Goal: Transaction & Acquisition: Book appointment/travel/reservation

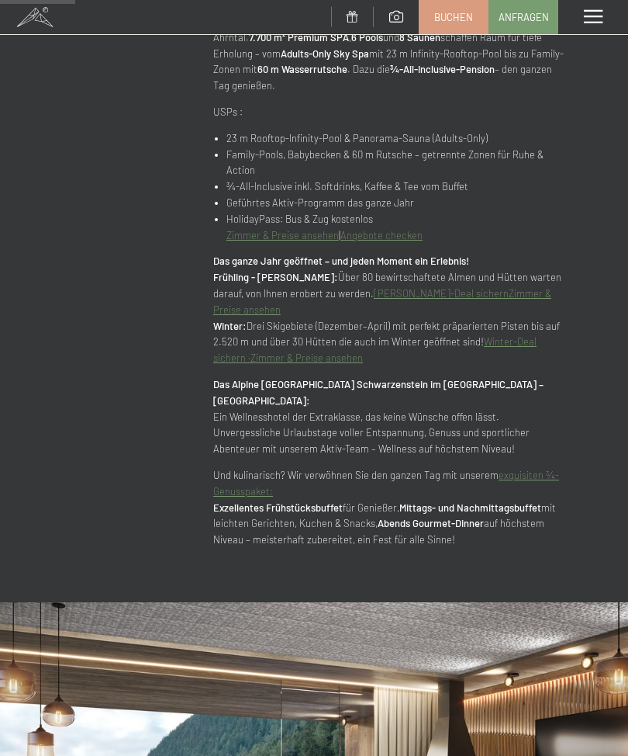
scroll to position [959, 0]
click at [440, 286] on link "Sommer-Deal sichern" at bounding box center [441, 292] width 135 height 12
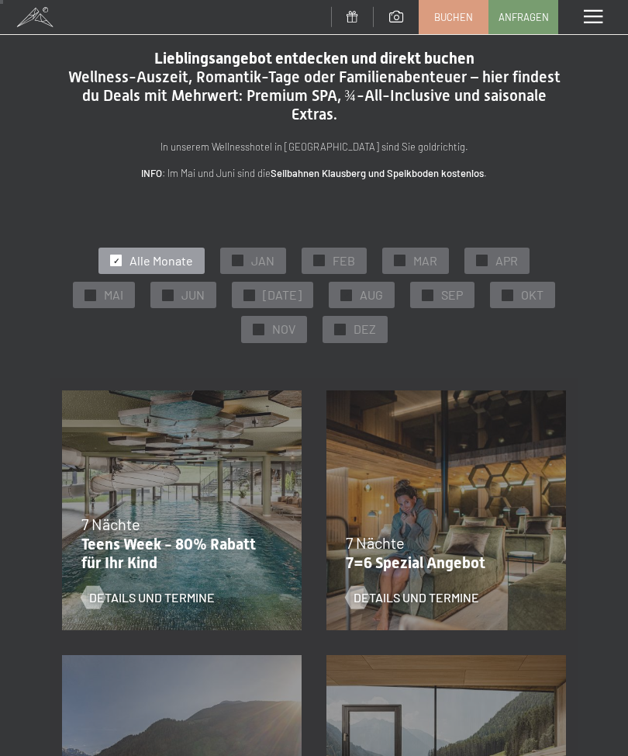
scroll to position [15, 0]
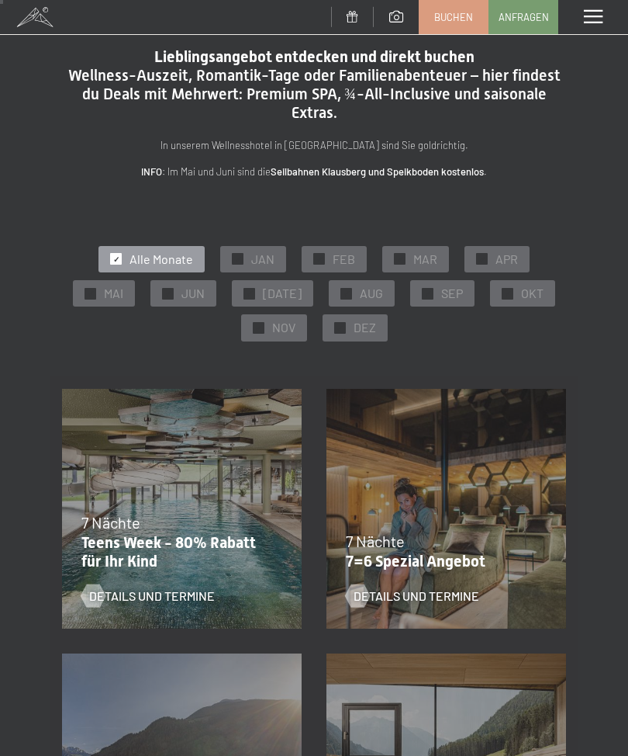
click at [192, 302] on div "✓ JUN" at bounding box center [183, 293] width 66 height 26
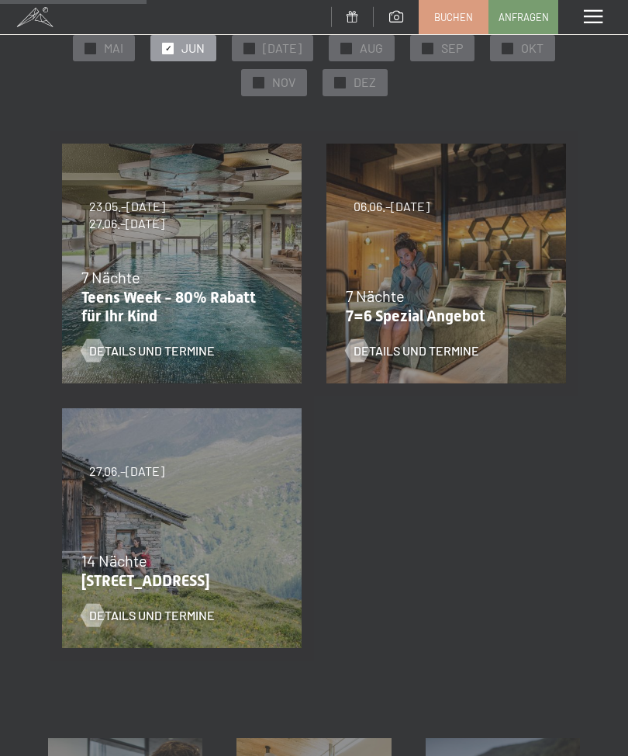
scroll to position [258, 0]
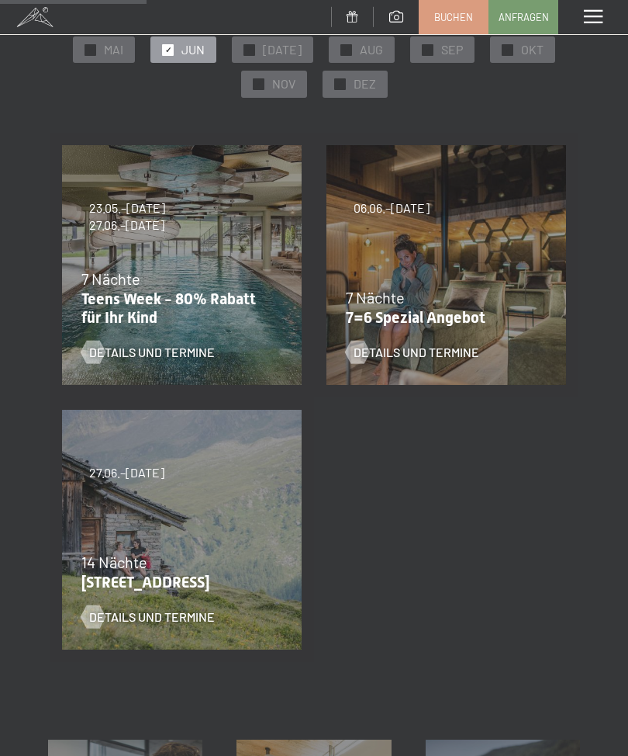
click at [469, 296] on div "7 Nächte" at bounding box center [442, 297] width 193 height 22
click at [454, 320] on div "Details und Termine" at bounding box center [437, 340] width 182 height 40
click at [434, 358] on span "Details und Termine" at bounding box center [417, 352] width 126 height 17
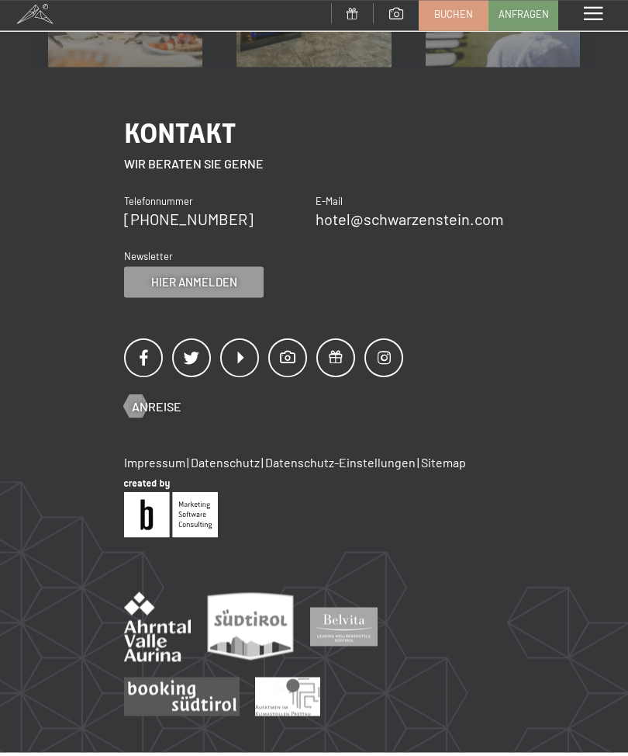
scroll to position [1356, 0]
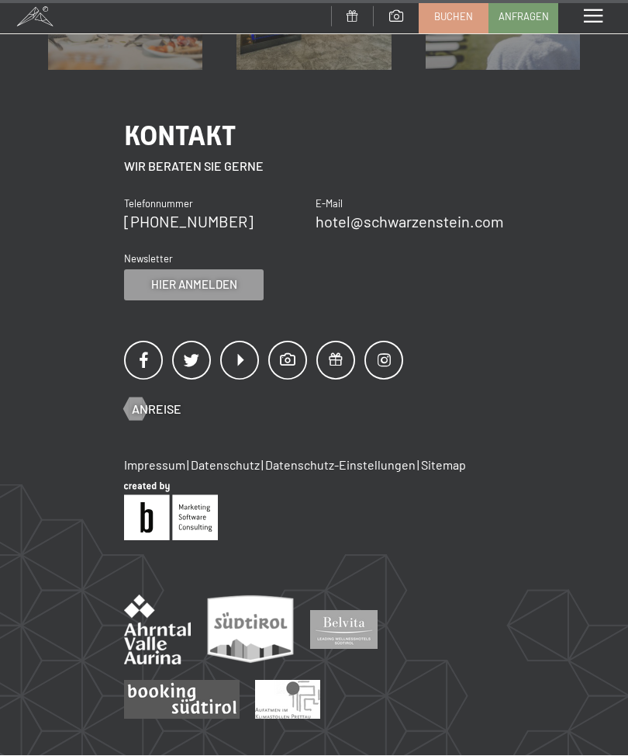
click at [150, 401] on span "Anreise" at bounding box center [157, 409] width 50 height 17
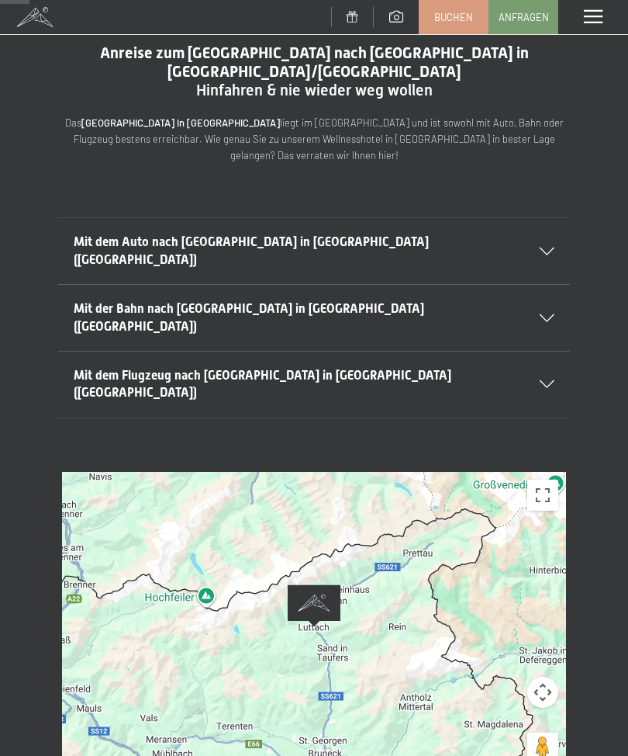
scroll to position [48, 0]
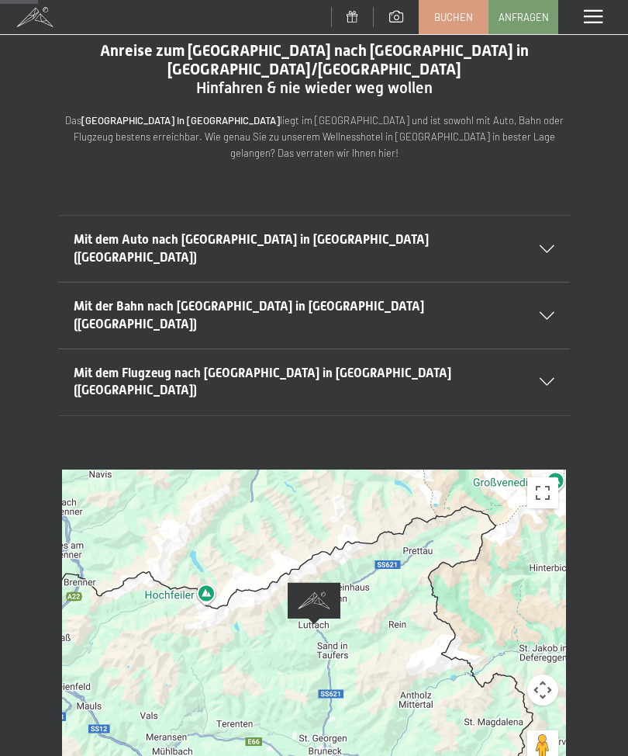
click at [410, 581] on div at bounding box center [314, 624] width 504 height 310
click at [538, 216] on div "Mit dem Auto nach Luttach in Südtirol (Italien)" at bounding box center [314, 249] width 481 height 66
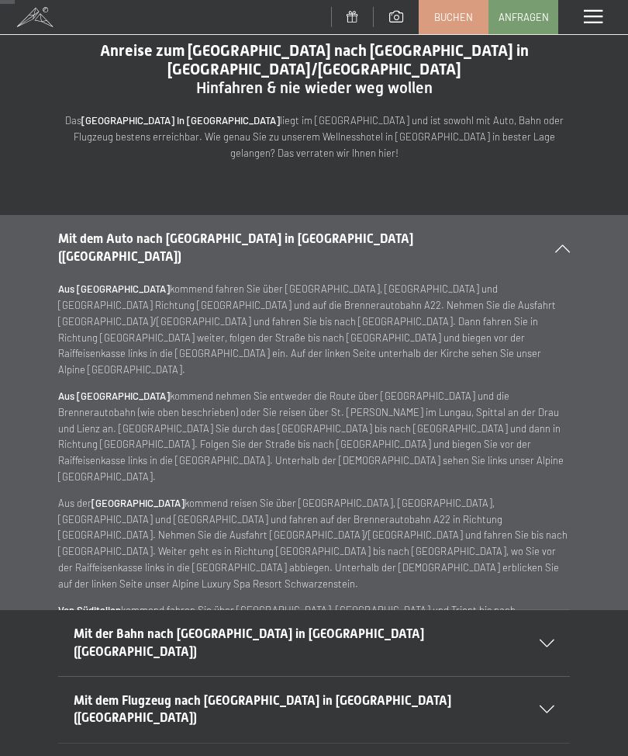
scroll to position [0, 0]
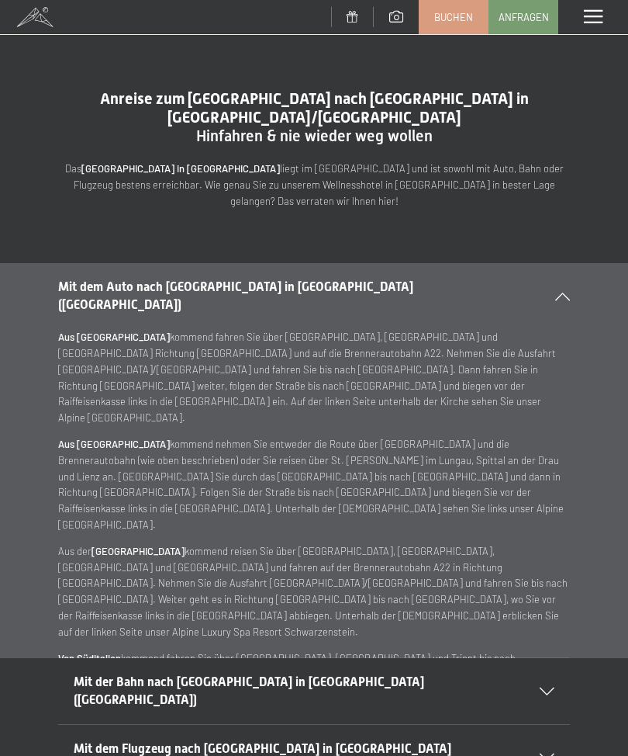
click at [558, 292] on icon at bounding box center [562, 296] width 15 height 8
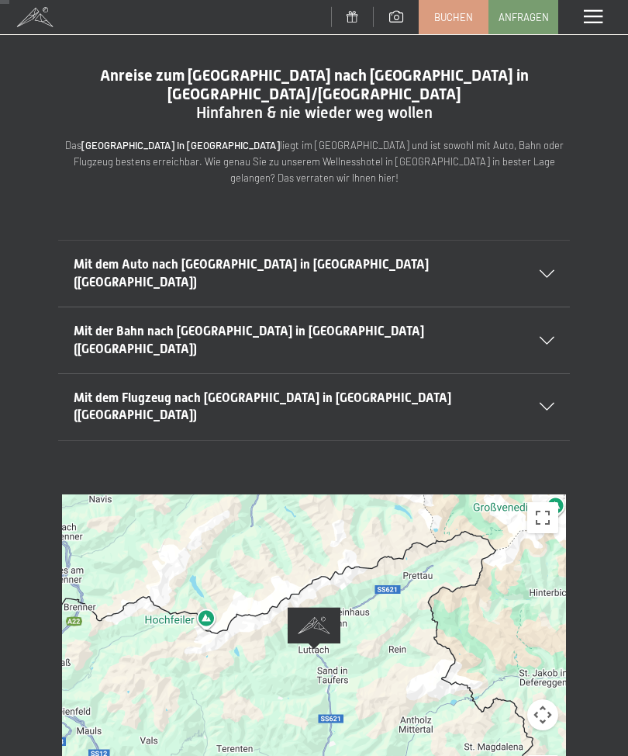
scroll to position [24, 0]
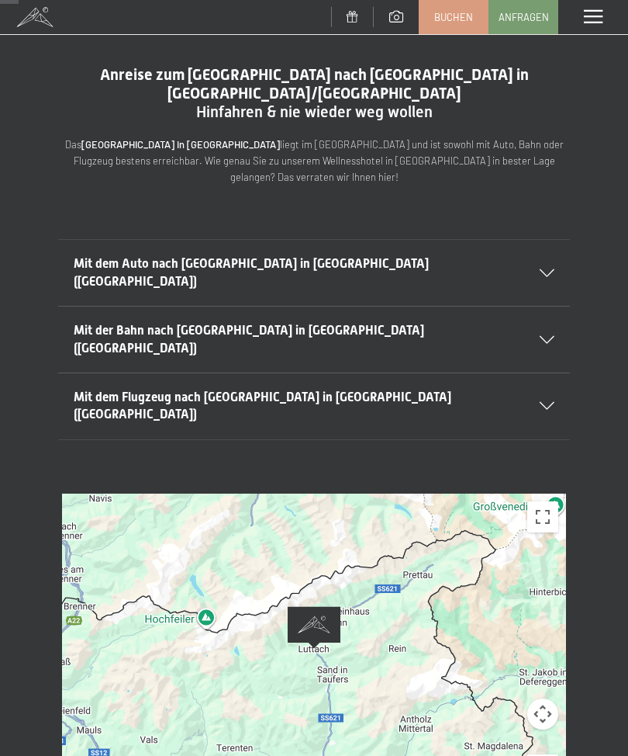
click at [541, 579] on div at bounding box center [314, 648] width 504 height 310
click at [538, 594] on div at bounding box center [314, 648] width 504 height 310
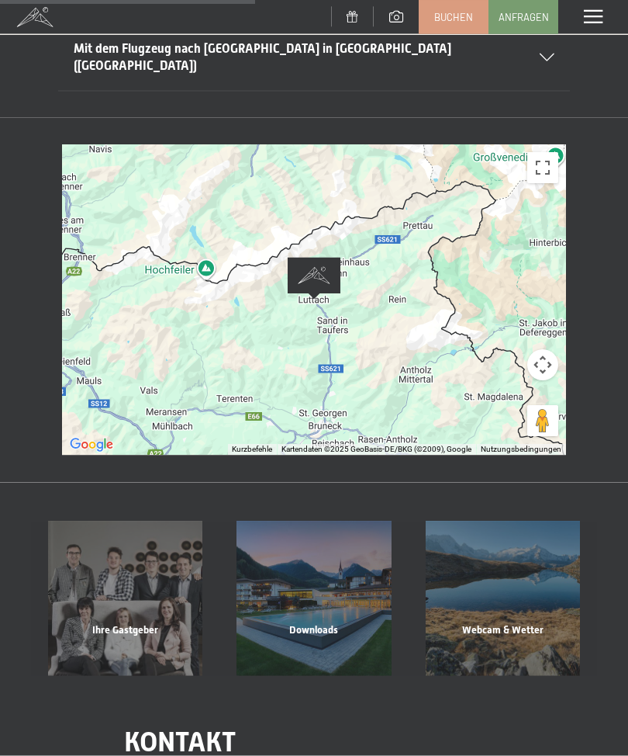
scroll to position [375, 0]
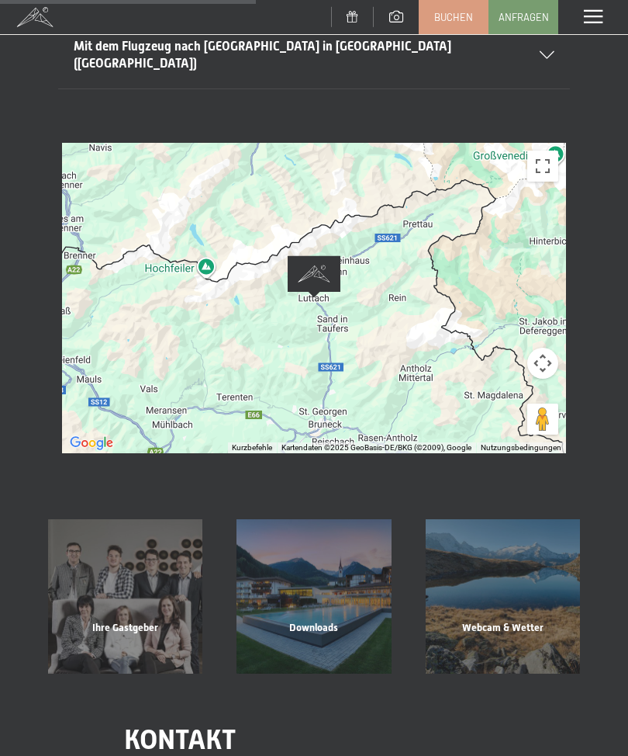
click at [323, 621] on div "Downloads" at bounding box center [314, 647] width 188 height 53
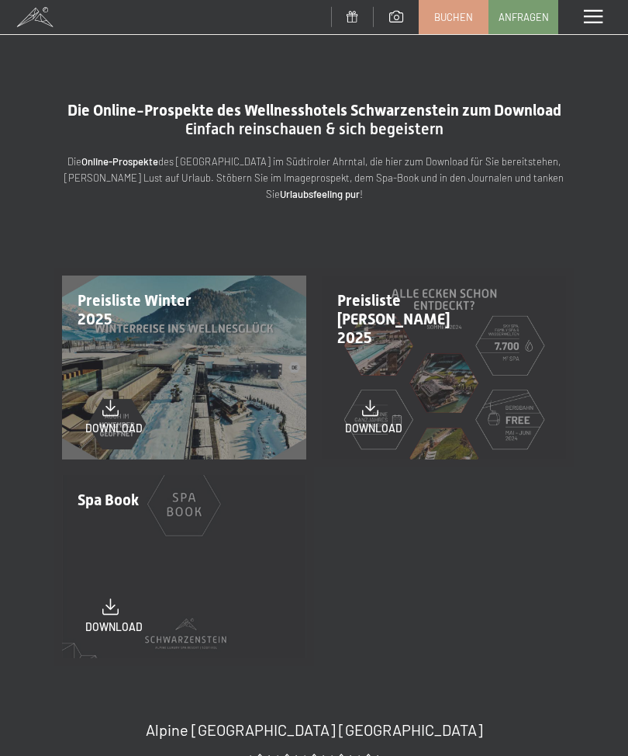
click at [381, 431] on span "download" at bounding box center [373, 428] width 57 height 16
